Goal: Check status: Check status

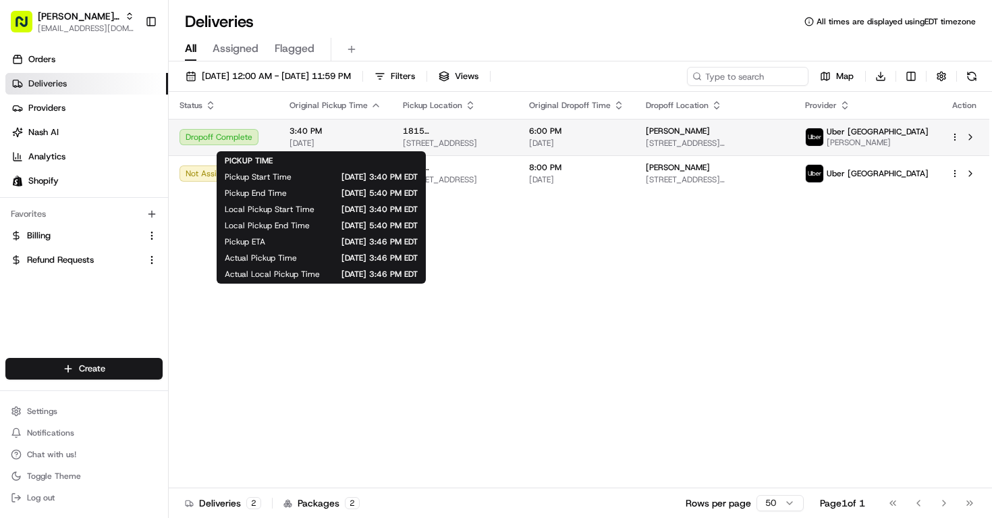
click at [360, 138] on span "[DATE]" at bounding box center [336, 143] width 92 height 11
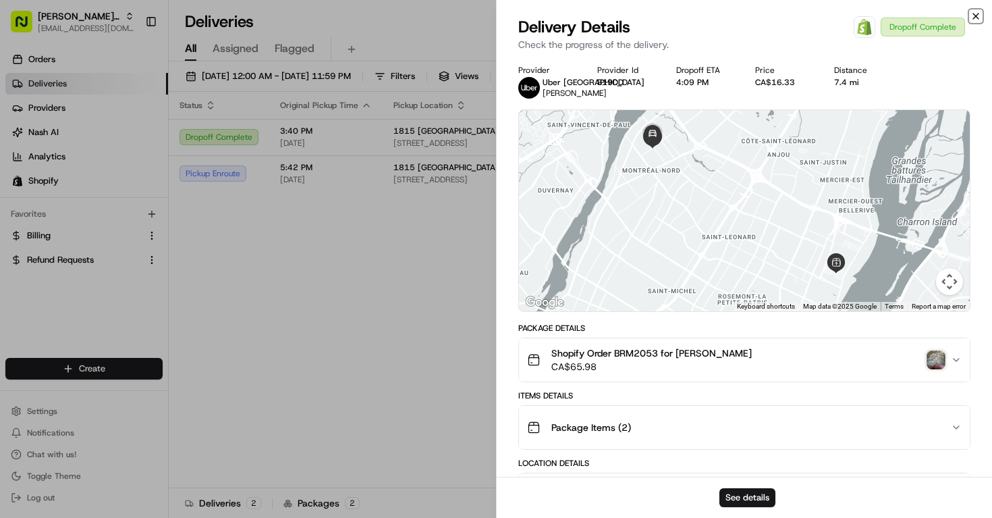
click at [978, 14] on icon "button" at bounding box center [976, 16] width 5 height 5
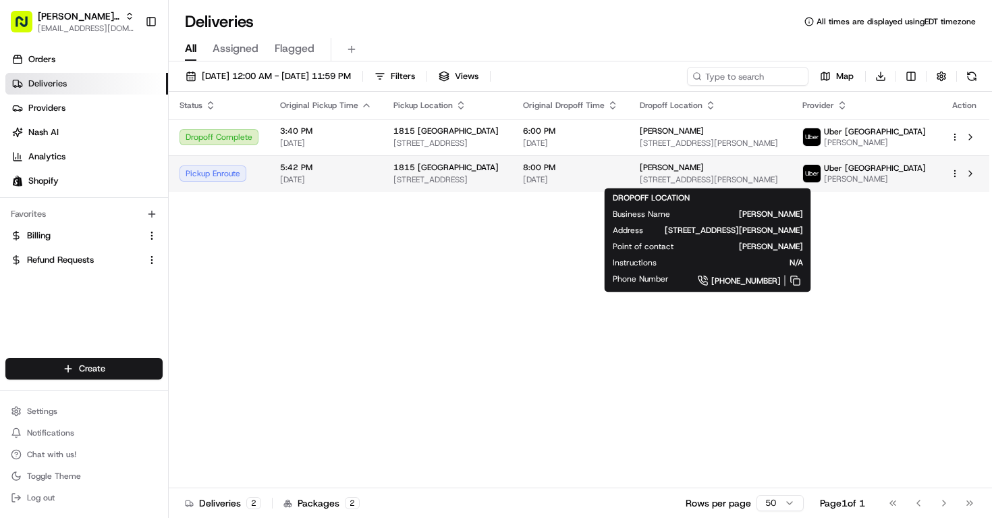
click at [726, 173] on div "[PERSON_NAME]" at bounding box center [710, 167] width 141 height 11
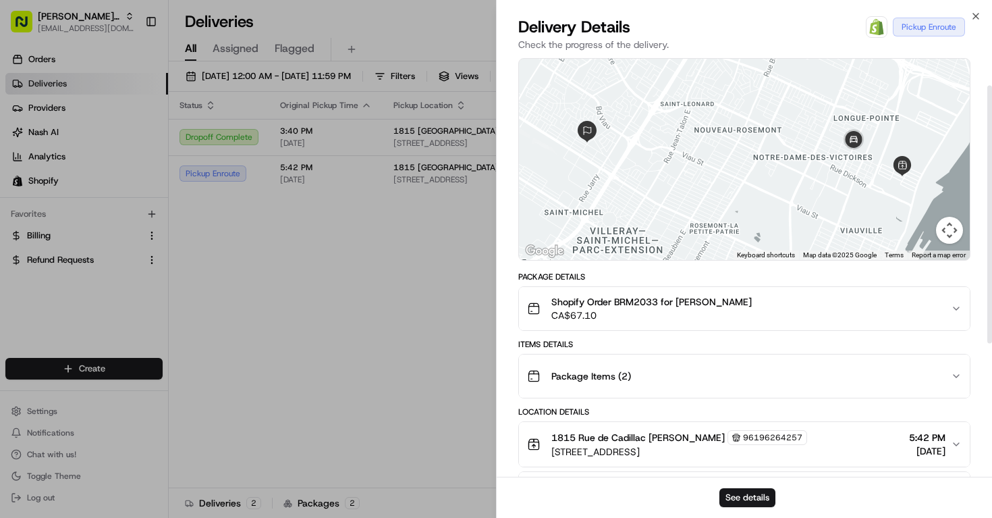
scroll to position [45, 0]
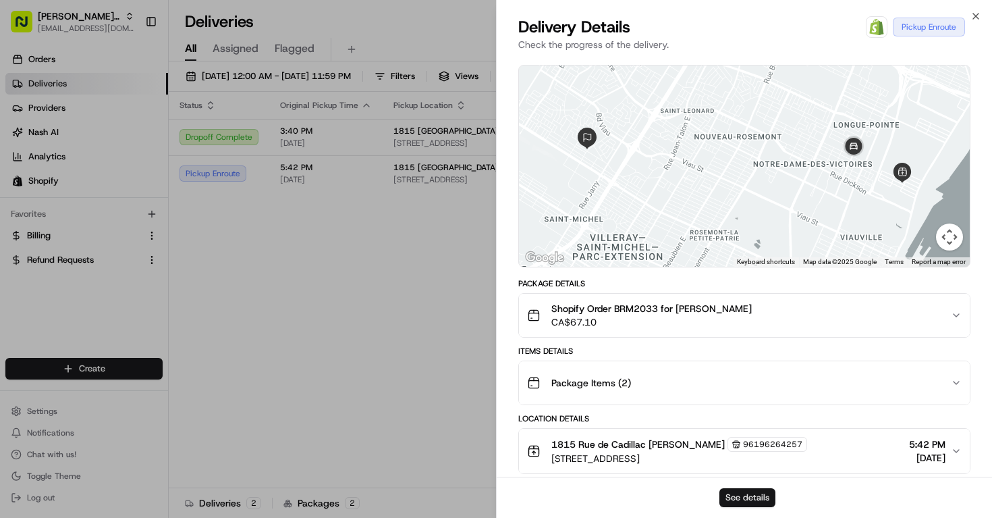
click at [748, 497] on button "See details" at bounding box center [748, 497] width 56 height 19
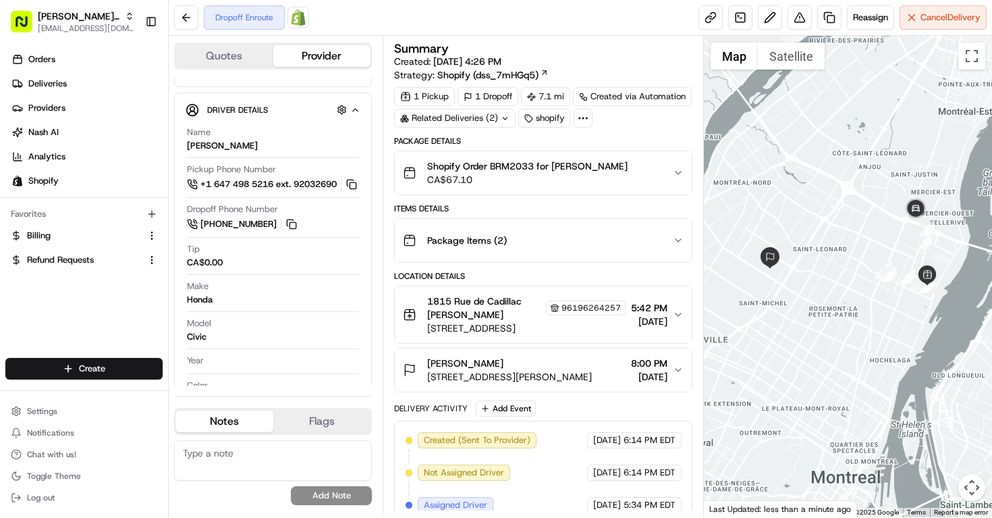
scroll to position [290, 0]
